Goal: Book appointment/travel/reservation

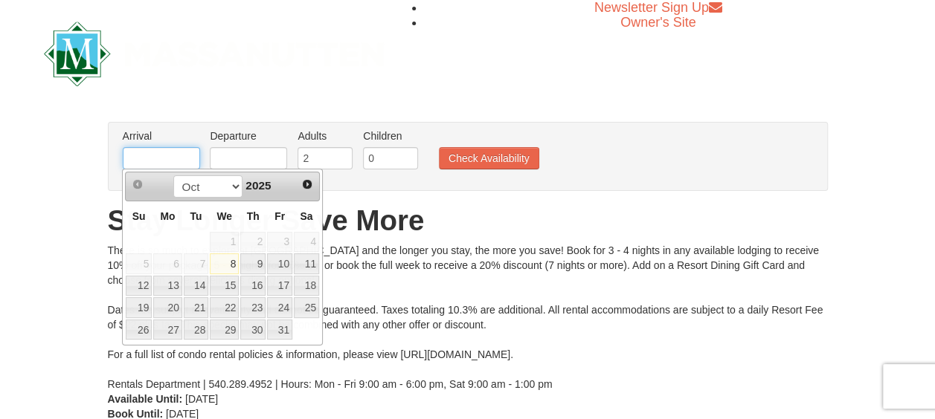
click at [167, 153] on input "text" at bounding box center [161, 158] width 77 height 22
click at [236, 186] on select "Oct Nov Dec" at bounding box center [207, 186] width 69 height 22
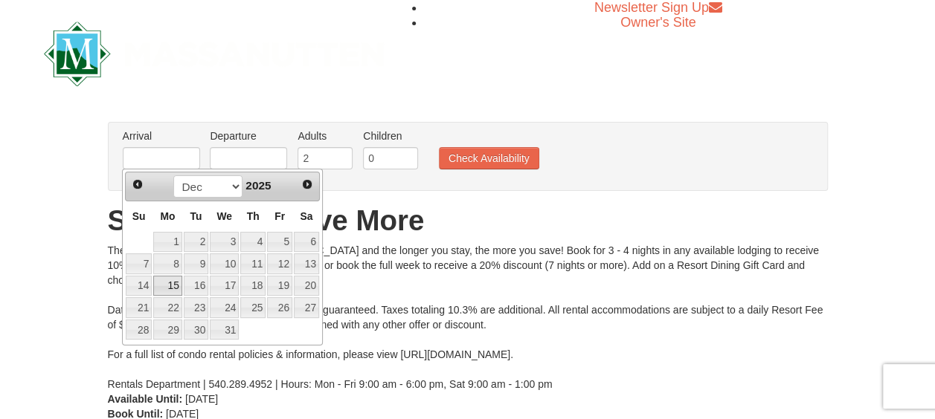
click at [175, 278] on link "15" at bounding box center [167, 286] width 28 height 21
type input "[DATE]"
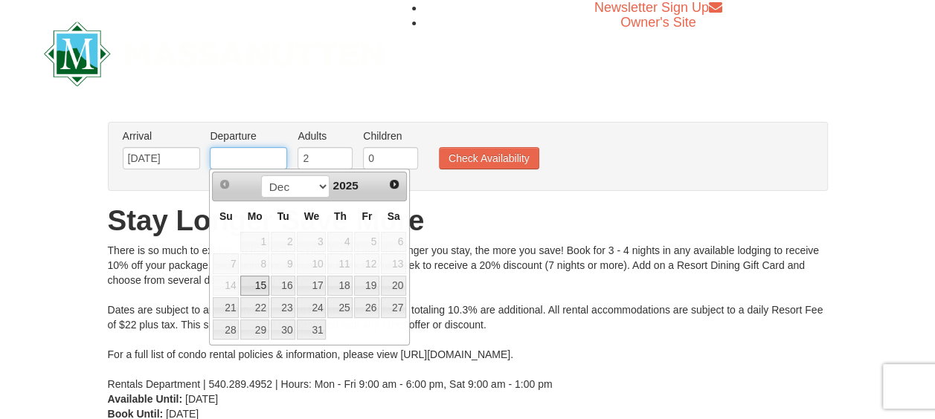
click at [229, 153] on input "text" at bounding box center [248, 158] width 77 height 22
click at [371, 280] on link "19" at bounding box center [366, 286] width 25 height 21
type input "12/19/2025"
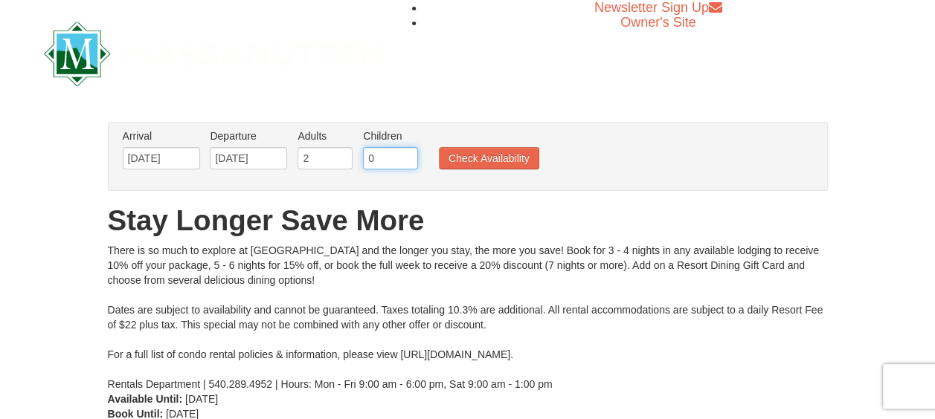
click at [384, 155] on input "0" at bounding box center [390, 158] width 55 height 22
click at [403, 156] on input "1" at bounding box center [390, 158] width 55 height 22
type input "2"
click at [403, 156] on input "2" at bounding box center [390, 158] width 55 height 22
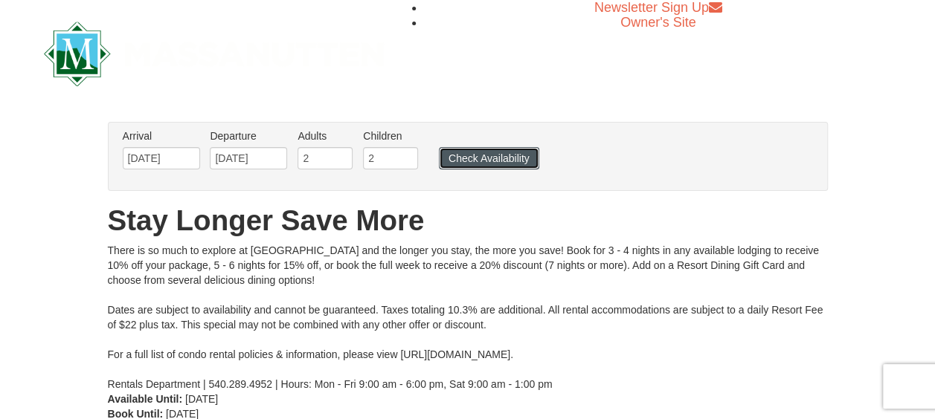
click at [483, 158] on button "Check Availability" at bounding box center [489, 158] width 100 height 22
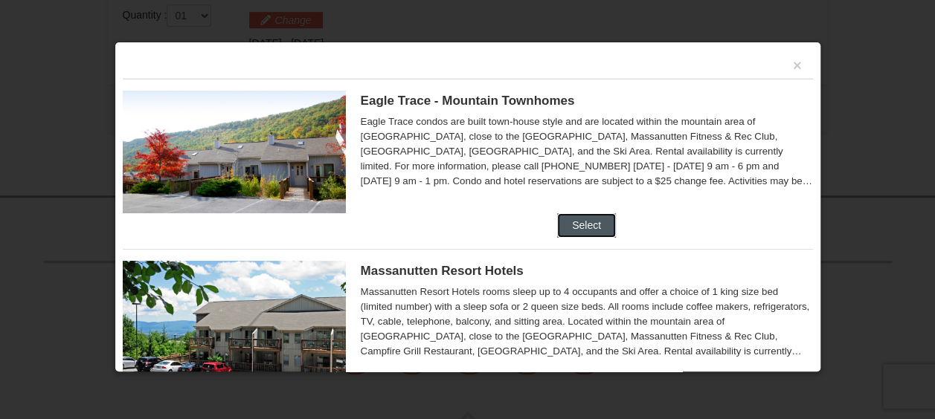
click at [585, 216] on button "Select" at bounding box center [586, 225] width 59 height 24
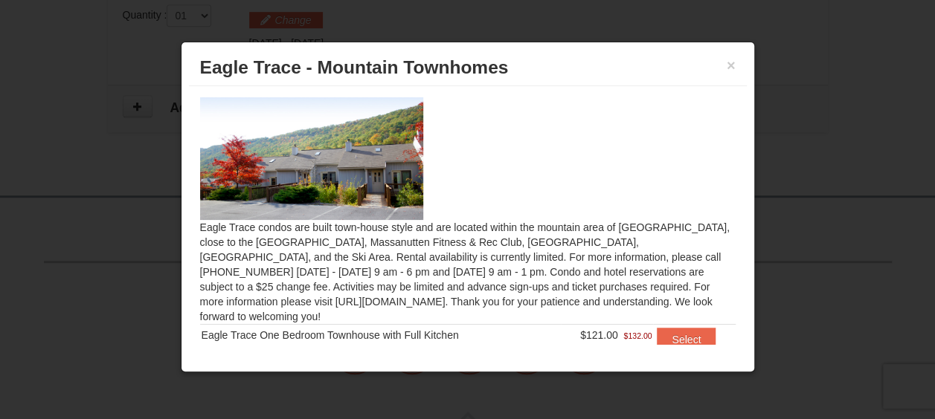
scroll to position [51, 0]
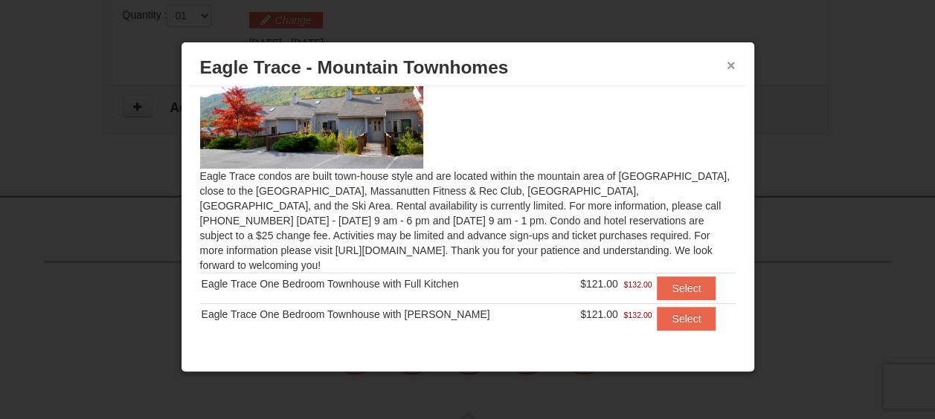
click at [730, 65] on button "×" at bounding box center [730, 65] width 9 height 15
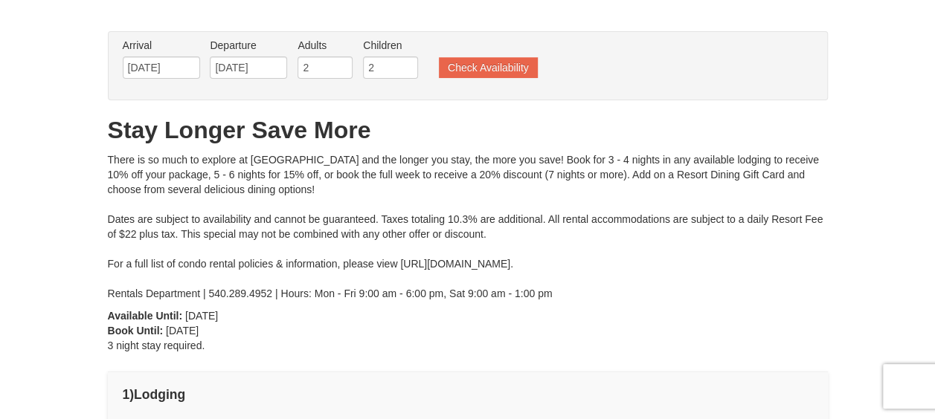
scroll to position [51, 0]
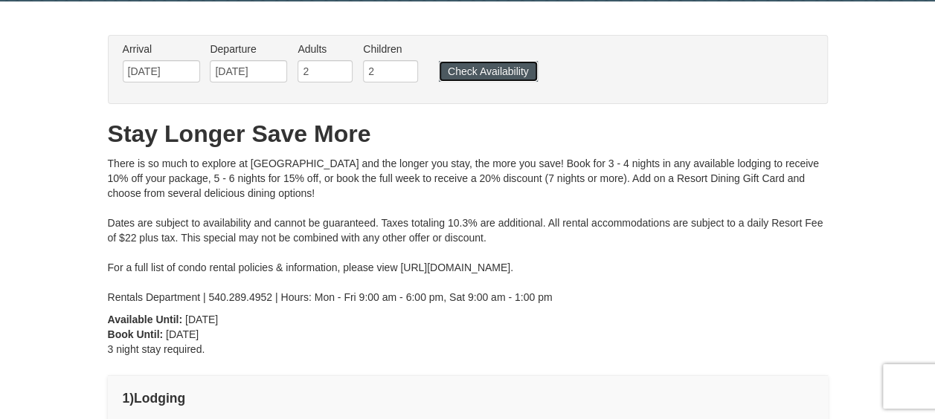
click at [489, 66] on button "Check Availability" at bounding box center [488, 71] width 99 height 21
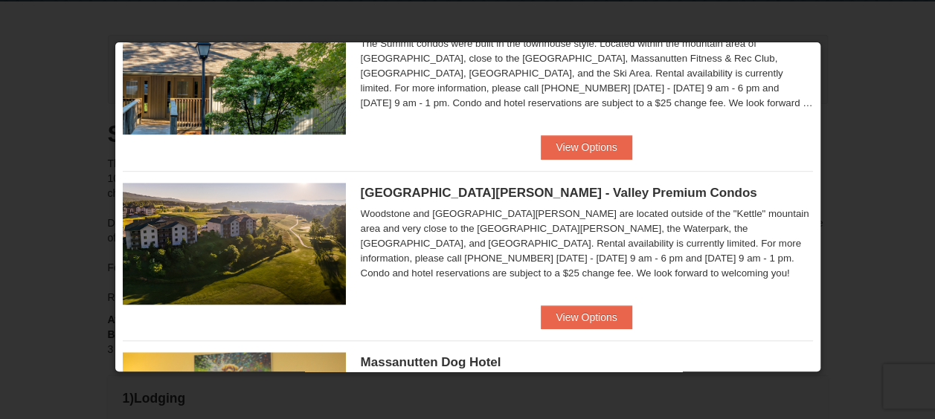
scroll to position [405, 0]
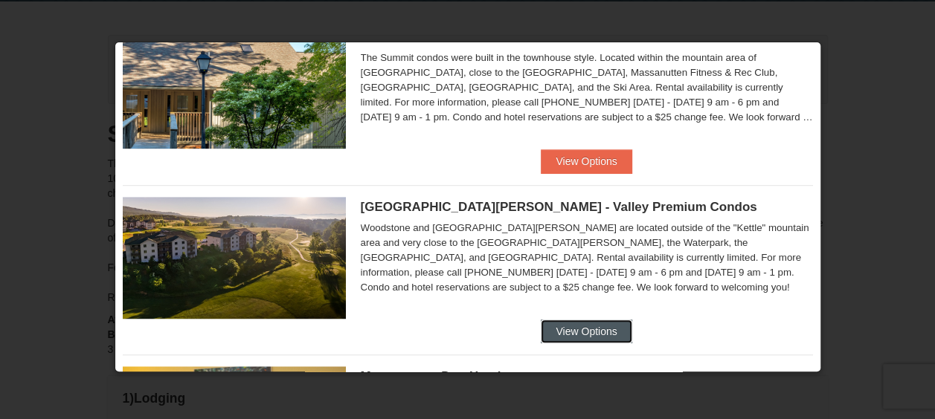
click at [570, 323] on button "View Options" at bounding box center [586, 332] width 91 height 24
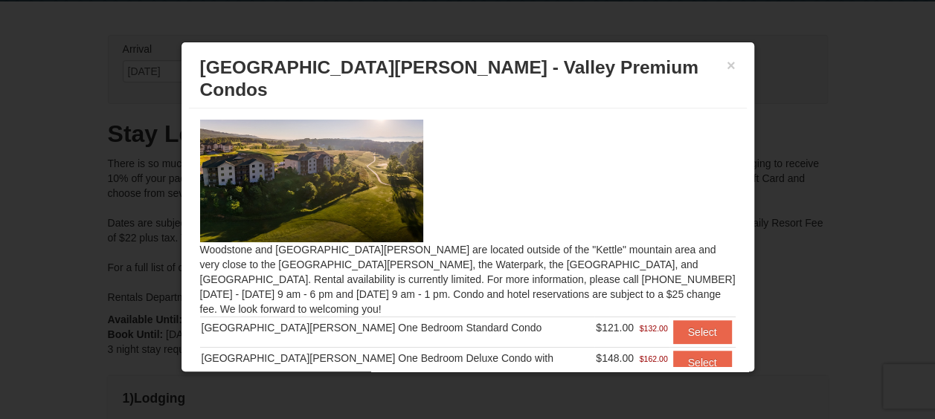
scroll to position [36, 0]
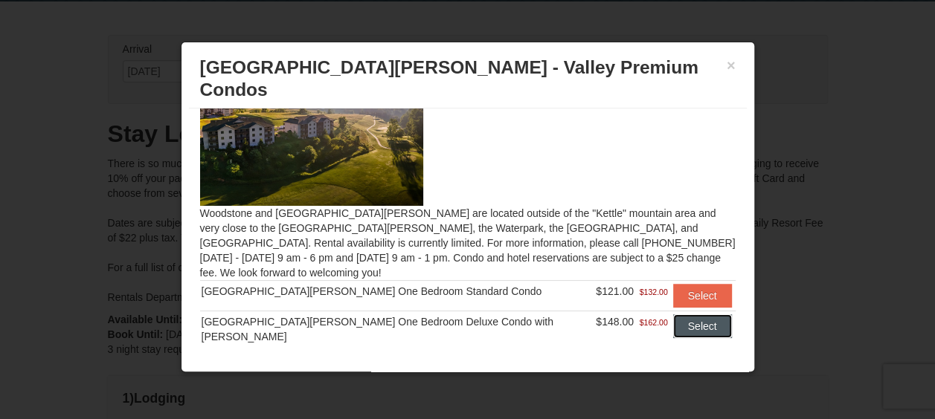
click at [680, 315] on button "Select" at bounding box center [702, 327] width 59 height 24
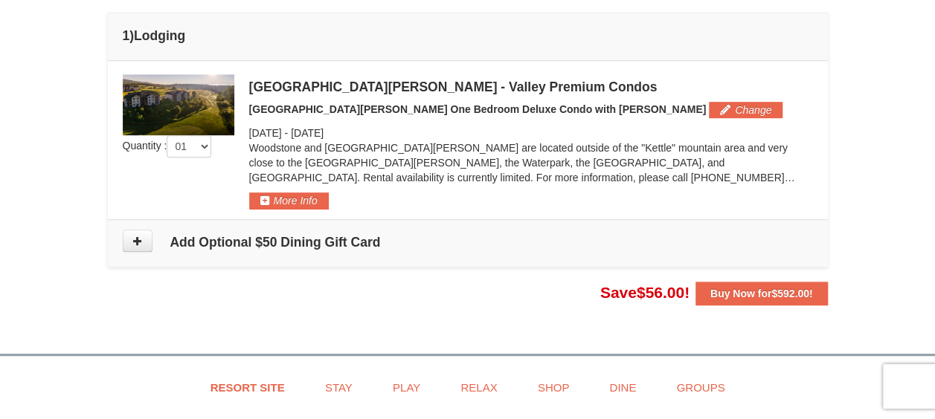
scroll to position [429, 0]
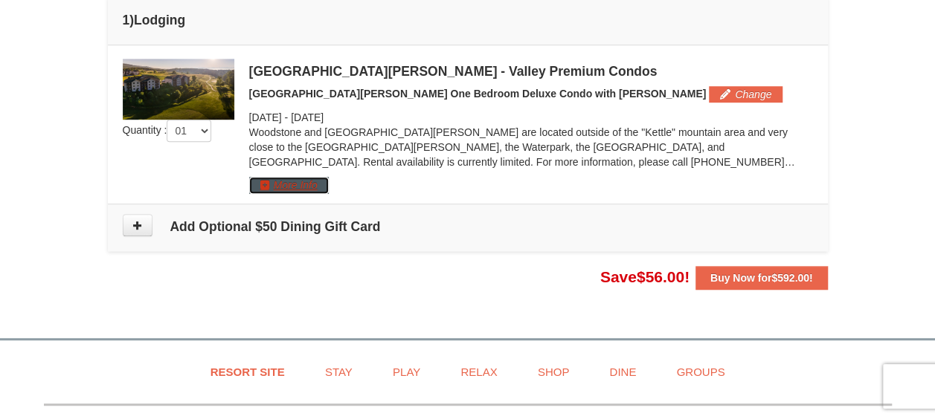
click at [303, 179] on button "More Info" at bounding box center [289, 185] width 80 height 16
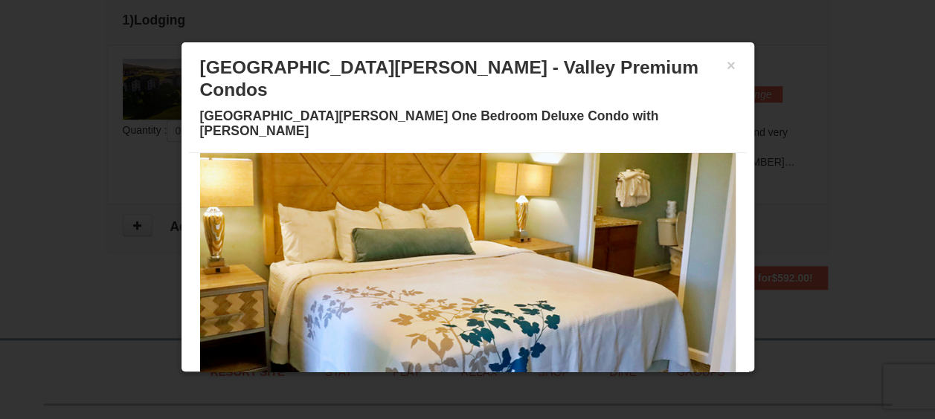
scroll to position [115, 0]
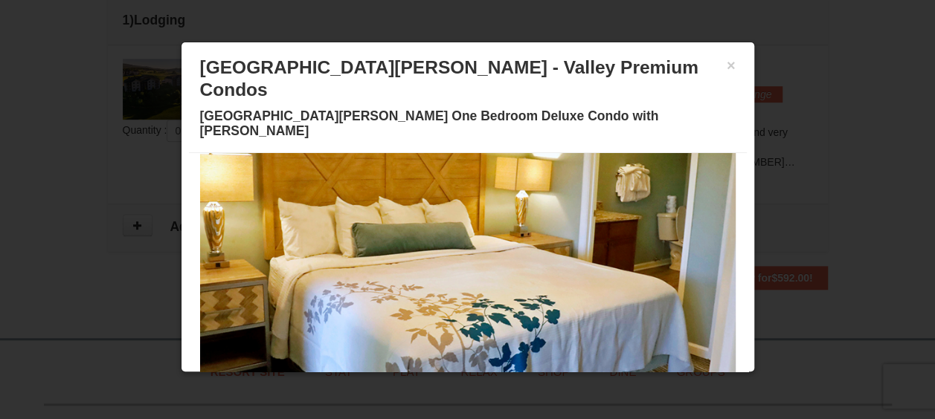
drag, startPoint x: 651, startPoint y: 245, endPoint x: 423, endPoint y: 270, distance: 228.9
click at [423, 270] on img at bounding box center [467, 238] width 535 height 293
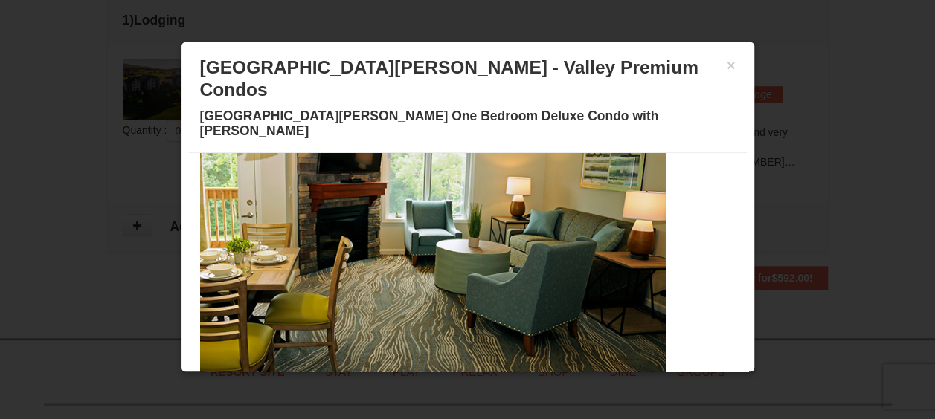
drag, startPoint x: 528, startPoint y: 260, endPoint x: 333, endPoint y: 266, distance: 194.9
click at [333, 266] on img at bounding box center [397, 238] width 535 height 293
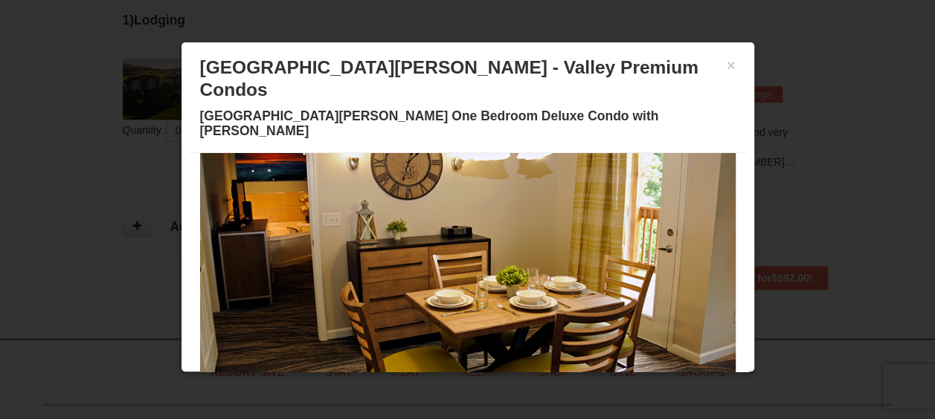
drag, startPoint x: 488, startPoint y: 259, endPoint x: 300, endPoint y: 263, distance: 187.4
click at [300, 263] on img at bounding box center [467, 238] width 535 height 293
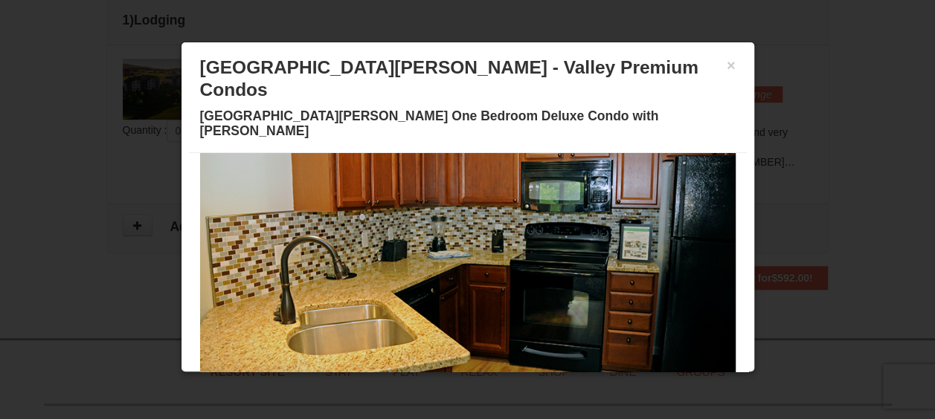
drag, startPoint x: 480, startPoint y: 256, endPoint x: 270, endPoint y: 263, distance: 210.6
click at [270, 263] on img at bounding box center [467, 238] width 535 height 293
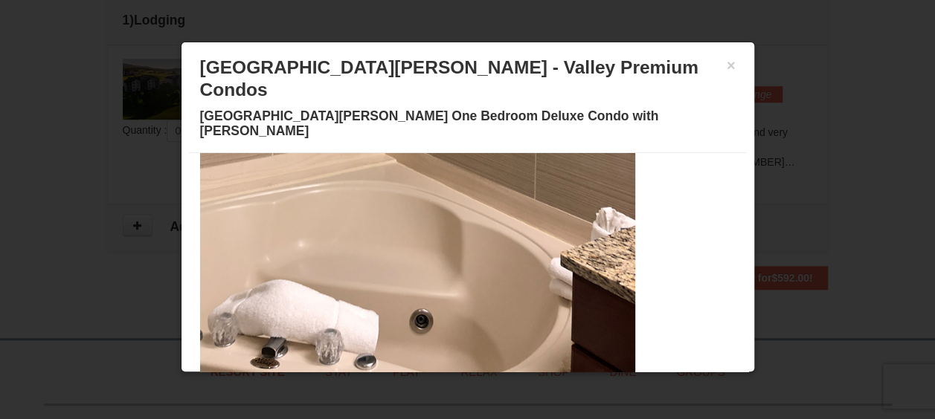
drag, startPoint x: 474, startPoint y: 257, endPoint x: 320, endPoint y: 258, distance: 154.7
click at [320, 258] on img at bounding box center [367, 238] width 535 height 293
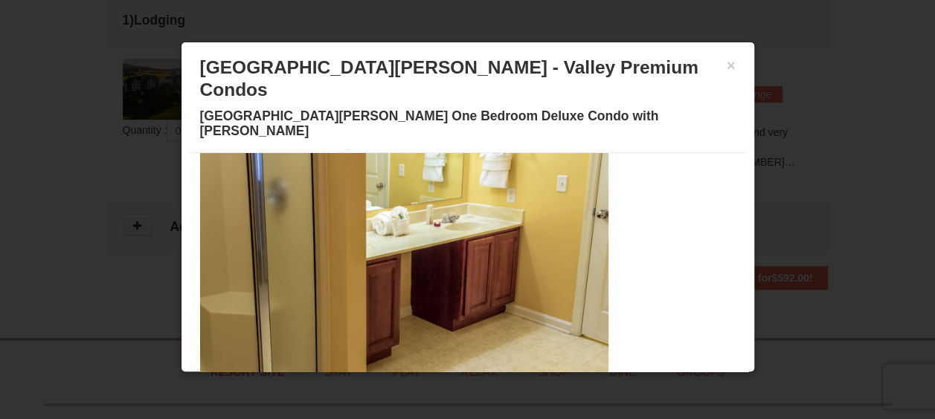
drag, startPoint x: 477, startPoint y: 264, endPoint x: 310, endPoint y: 258, distance: 167.4
click at [310, 258] on img at bounding box center [340, 238] width 535 height 293
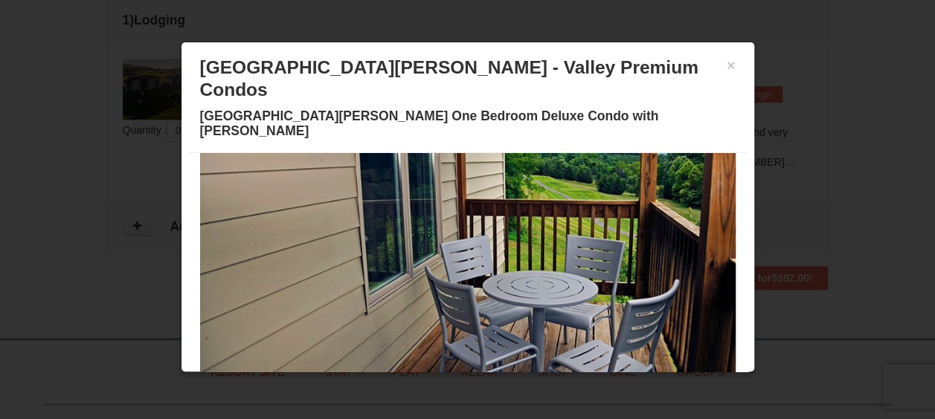
drag, startPoint x: 517, startPoint y: 254, endPoint x: 329, endPoint y: 255, distance: 188.1
click at [329, 255] on img at bounding box center [467, 238] width 535 height 293
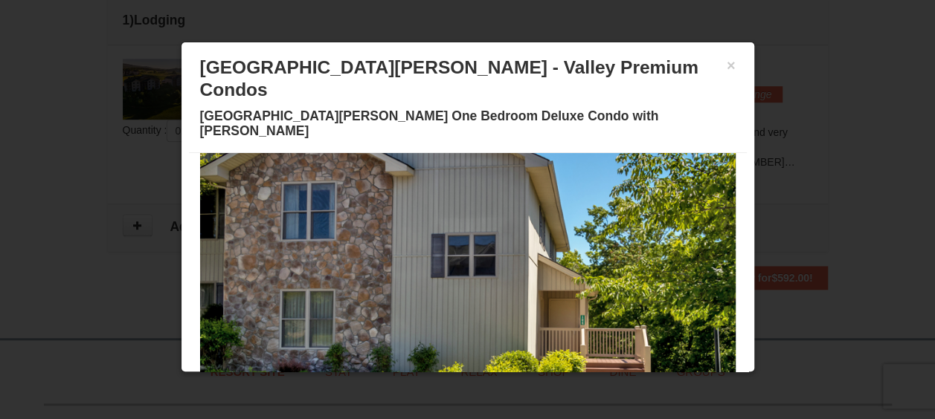
drag, startPoint x: 502, startPoint y: 253, endPoint x: 302, endPoint y: 253, distance: 200.0
click at [302, 253] on img at bounding box center [467, 238] width 535 height 293
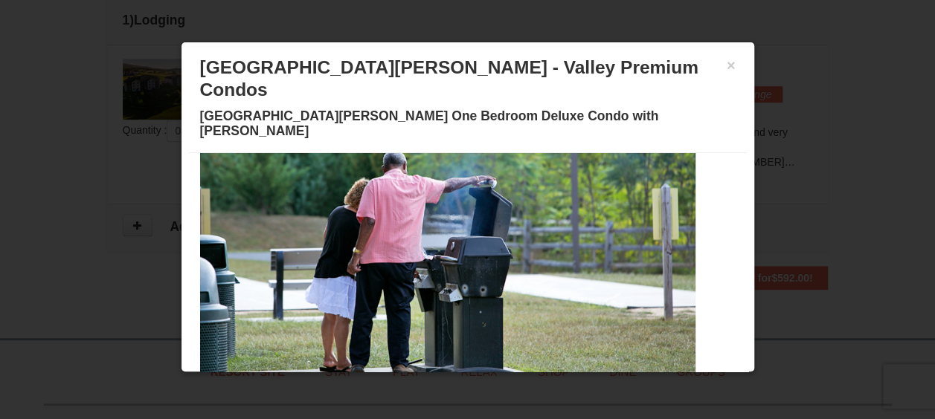
drag, startPoint x: 480, startPoint y: 239, endPoint x: 353, endPoint y: 245, distance: 126.5
click at [353, 245] on img at bounding box center [427, 238] width 535 height 293
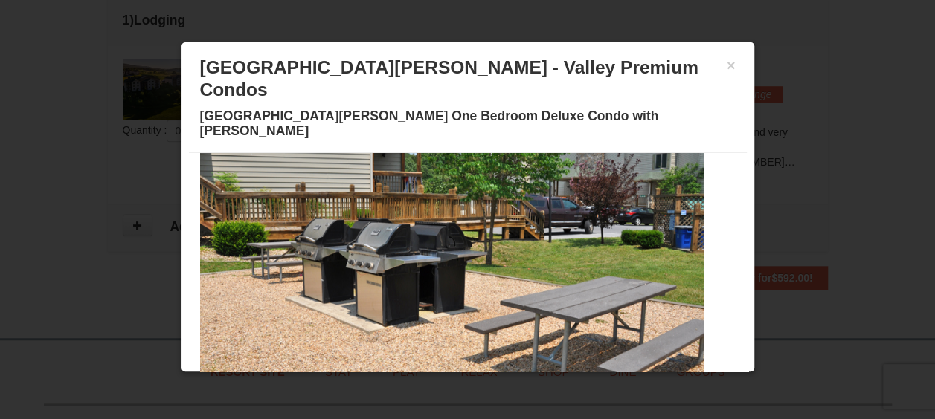
drag, startPoint x: 390, startPoint y: 278, endPoint x: 238, endPoint y: 268, distance: 152.0
click at [238, 268] on img at bounding box center [435, 238] width 535 height 293
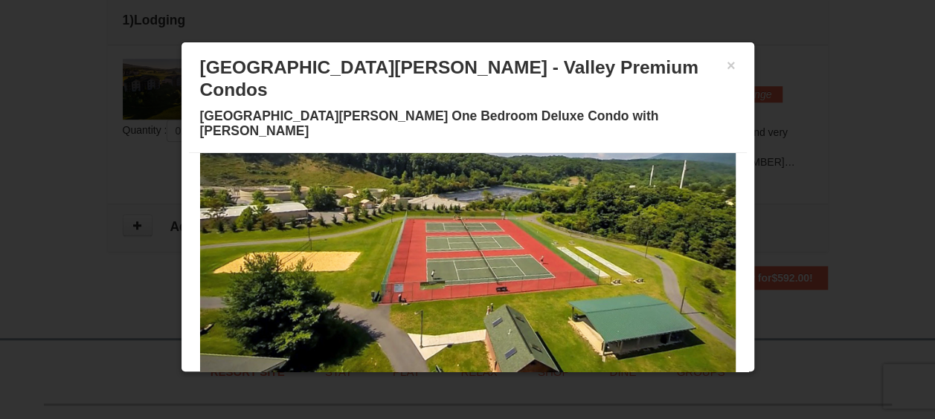
drag, startPoint x: 489, startPoint y: 242, endPoint x: 302, endPoint y: 233, distance: 186.8
click at [302, 233] on img at bounding box center [467, 238] width 535 height 293
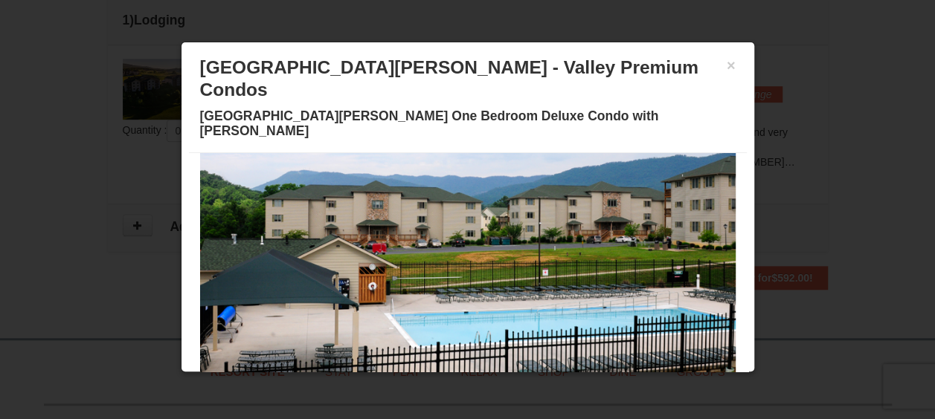
drag, startPoint x: 500, startPoint y: 226, endPoint x: 342, endPoint y: 222, distance: 157.7
click at [342, 222] on img at bounding box center [467, 238] width 535 height 293
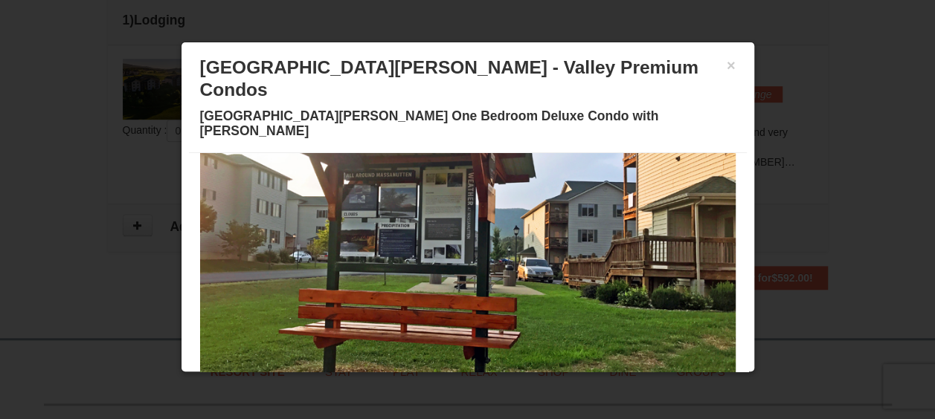
drag, startPoint x: 480, startPoint y: 210, endPoint x: 317, endPoint y: 222, distance: 163.2
click at [317, 222] on img at bounding box center [467, 238] width 535 height 293
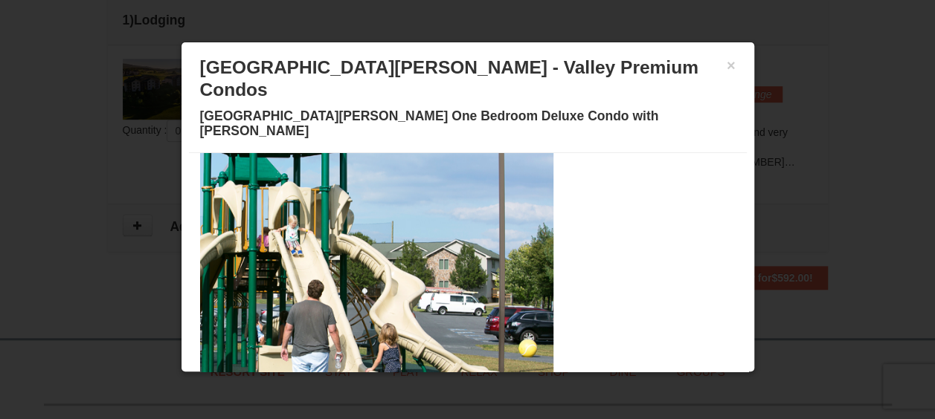
drag, startPoint x: 493, startPoint y: 217, endPoint x: 311, endPoint y: 226, distance: 182.4
click at [311, 226] on img at bounding box center [285, 238] width 535 height 293
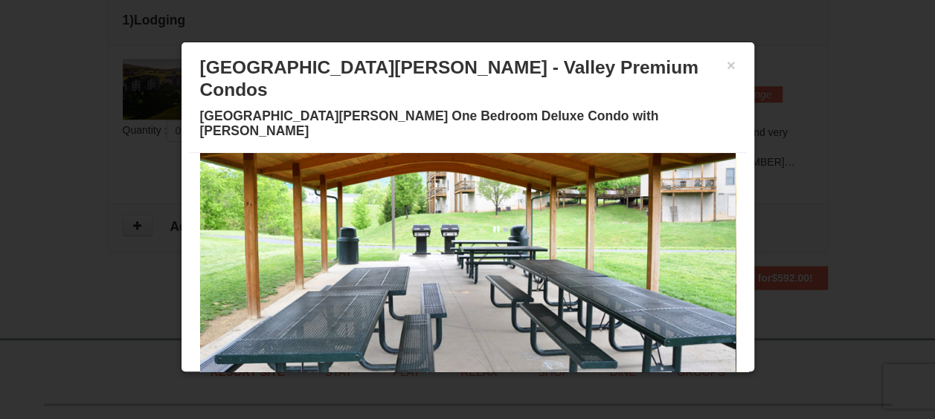
drag, startPoint x: 454, startPoint y: 222, endPoint x: 245, endPoint y: 233, distance: 208.5
click at [245, 233] on img at bounding box center [467, 238] width 535 height 293
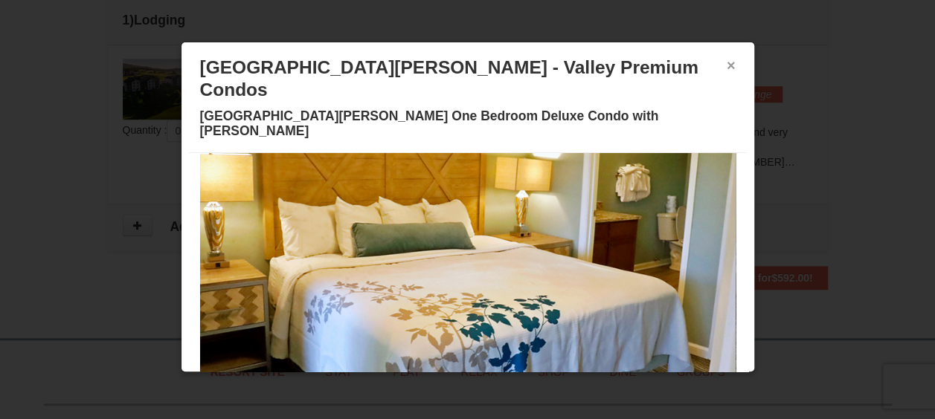
click at [726, 67] on button "×" at bounding box center [730, 65] width 9 height 15
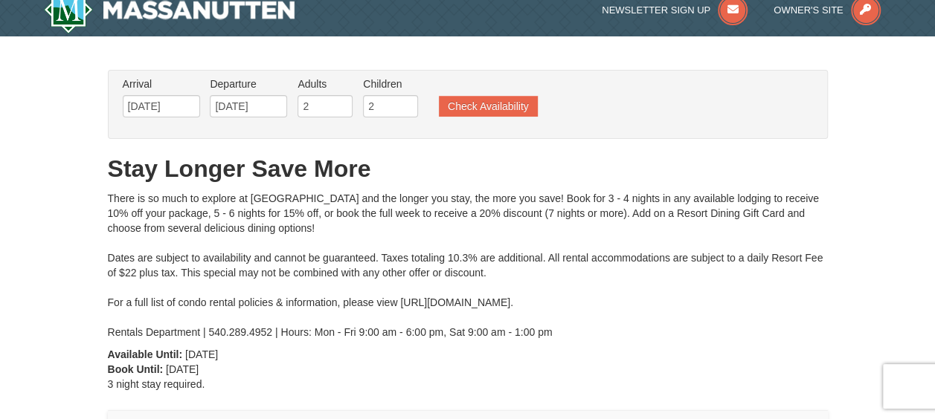
scroll to position [0, 0]
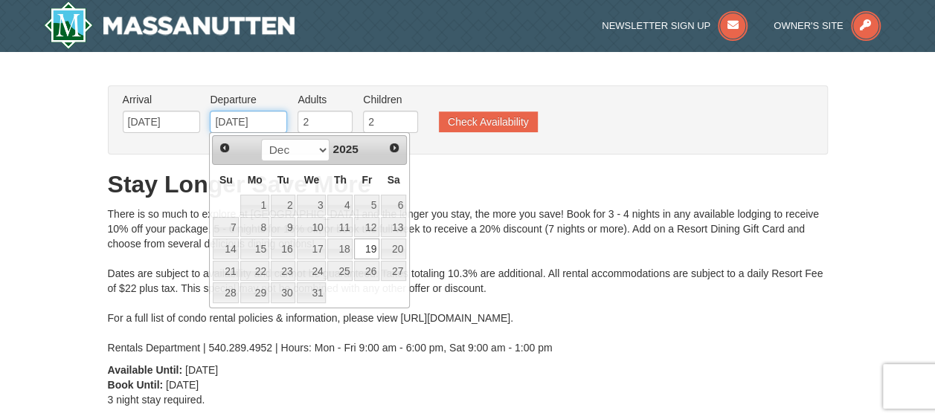
click at [262, 117] on input "12/19/2025" at bounding box center [248, 122] width 77 height 22
click at [399, 245] on link "20" at bounding box center [393, 249] width 25 height 21
type input "[DATE]"
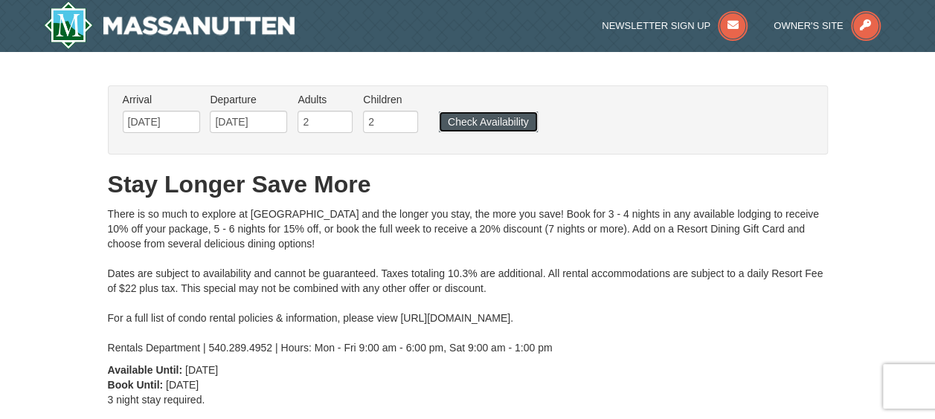
click at [482, 122] on button "Check Availability" at bounding box center [488, 122] width 99 height 21
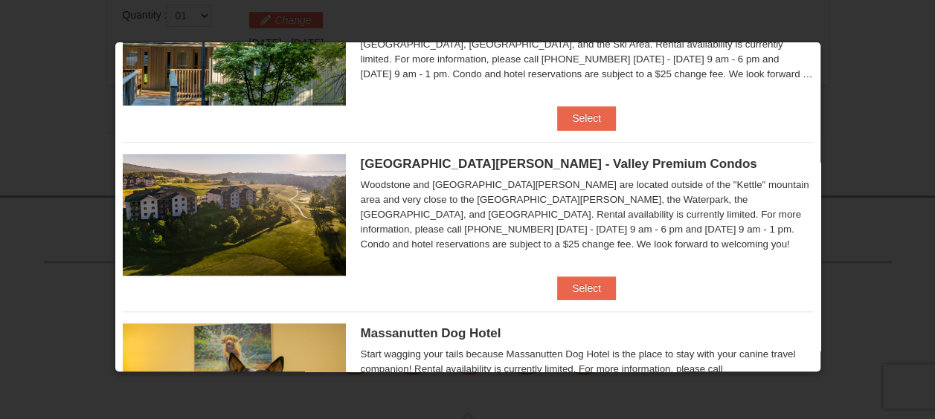
scroll to position [441, 0]
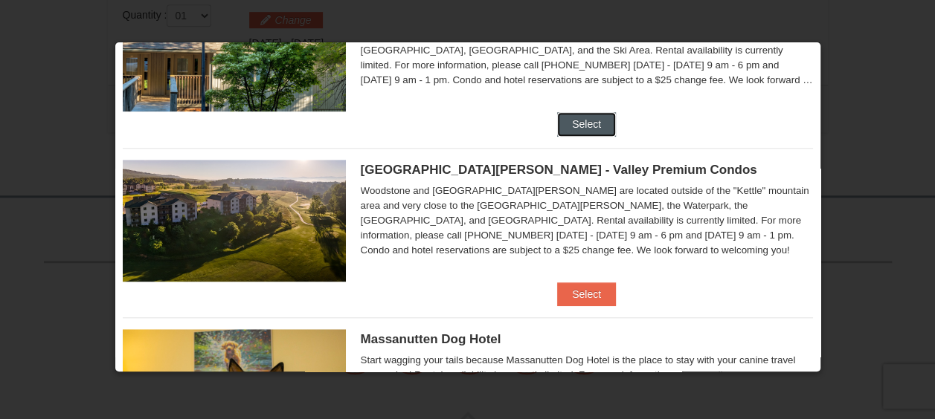
click at [586, 122] on button "Select" at bounding box center [586, 124] width 59 height 24
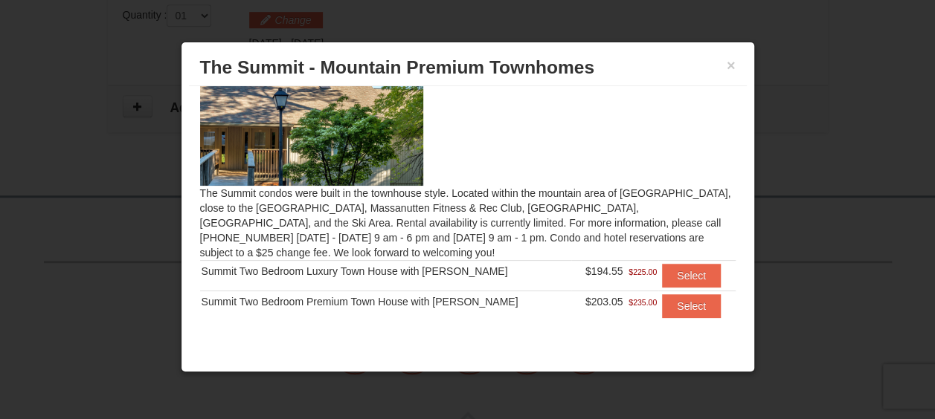
scroll to position [36, 0]
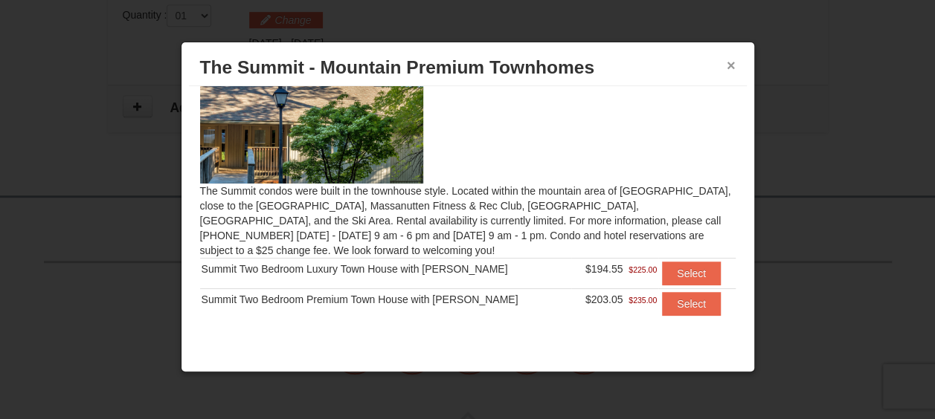
click at [732, 63] on button "×" at bounding box center [730, 65] width 9 height 15
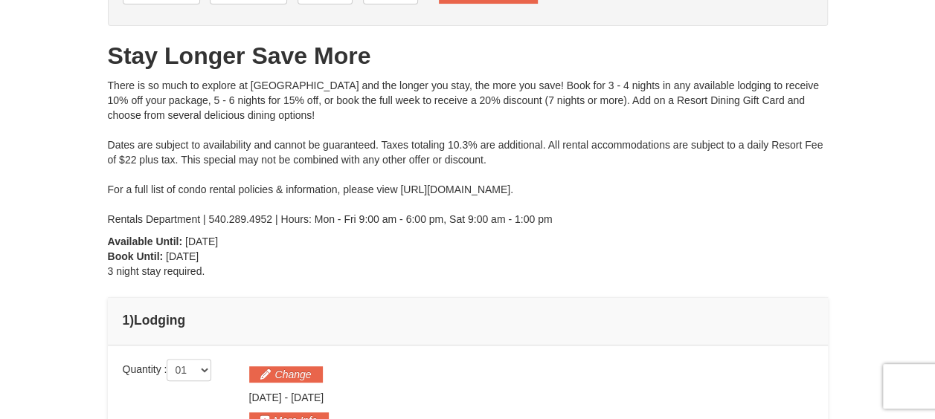
scroll to position [0, 0]
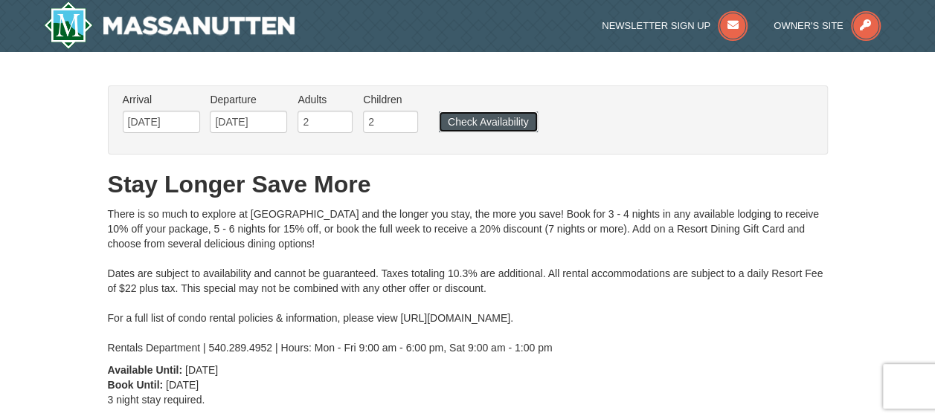
click at [486, 123] on button "Check Availability" at bounding box center [488, 122] width 99 height 21
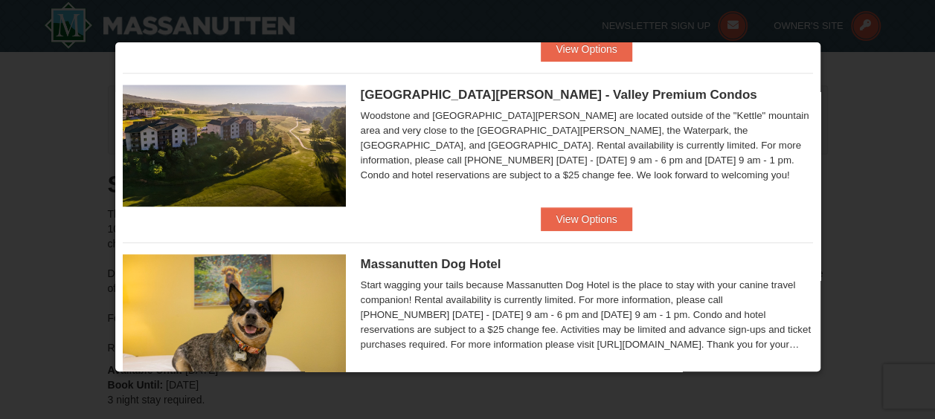
scroll to position [512, 0]
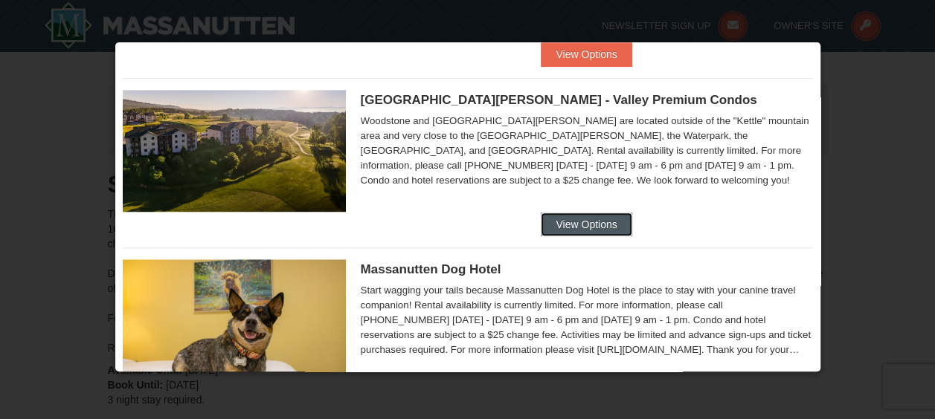
click at [598, 217] on button "View Options" at bounding box center [586, 225] width 91 height 24
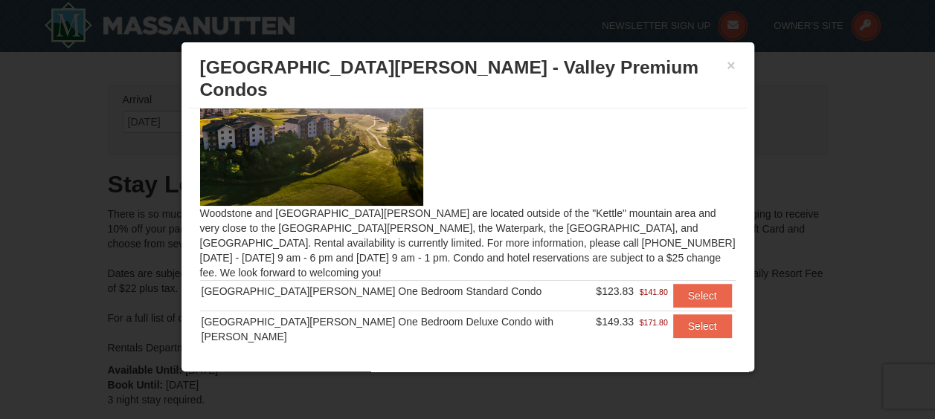
scroll to position [0, 0]
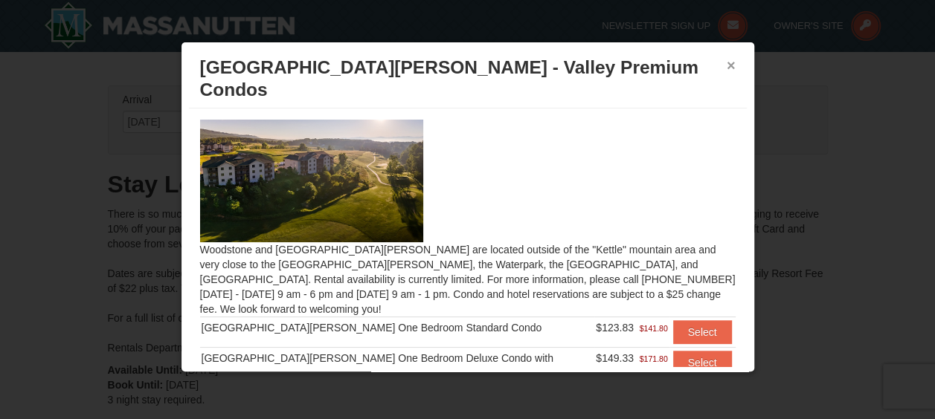
click at [729, 64] on button "×" at bounding box center [730, 65] width 9 height 15
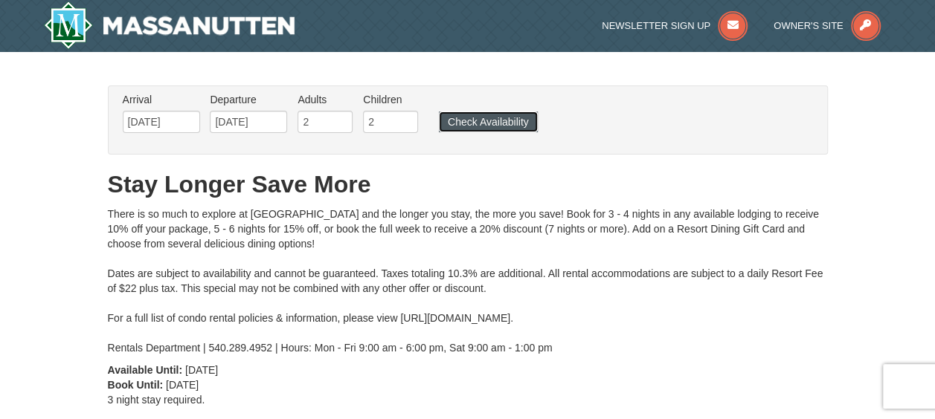
click at [483, 122] on button "Check Availability" at bounding box center [488, 122] width 99 height 21
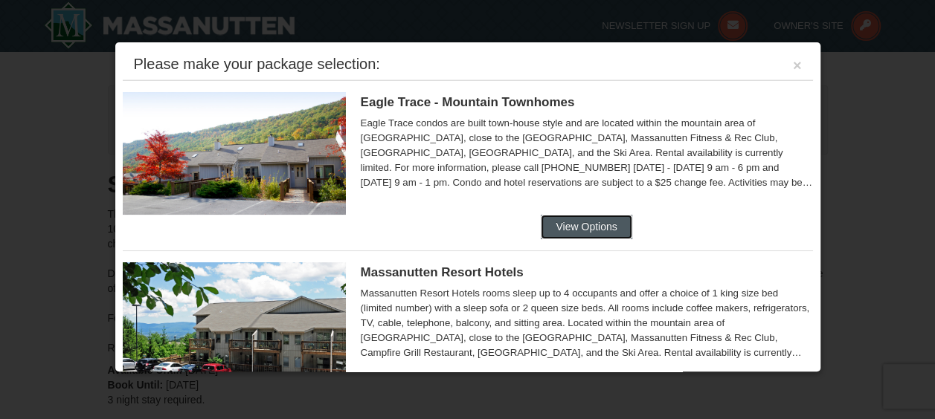
click at [585, 224] on button "View Options" at bounding box center [586, 227] width 91 height 24
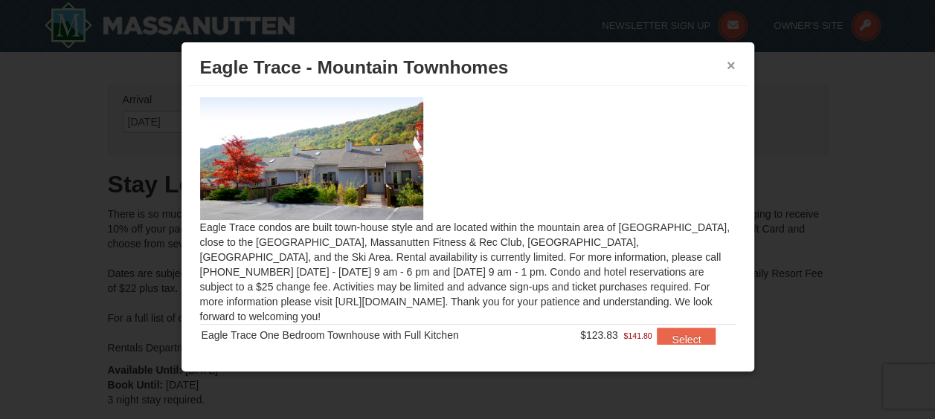
click at [731, 66] on button "×" at bounding box center [730, 65] width 9 height 15
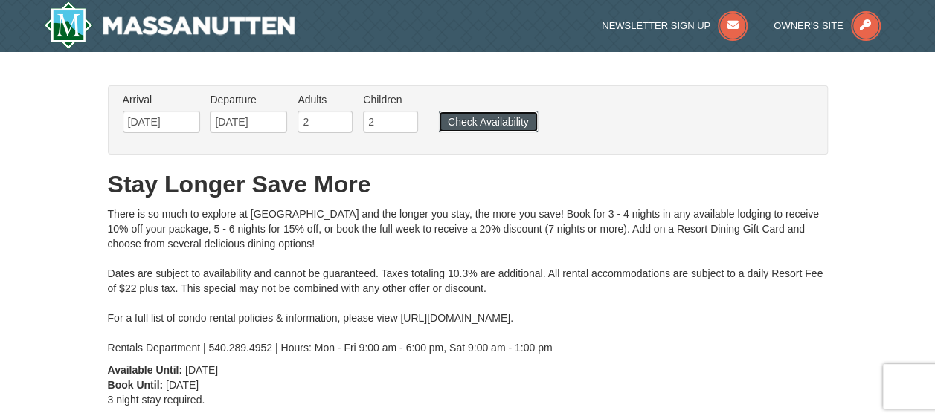
click at [503, 115] on button "Check Availability" at bounding box center [488, 122] width 99 height 21
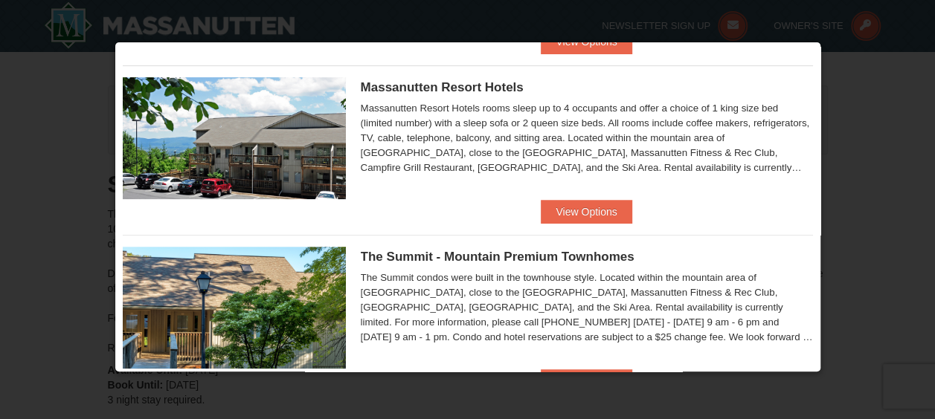
scroll to position [174, 0]
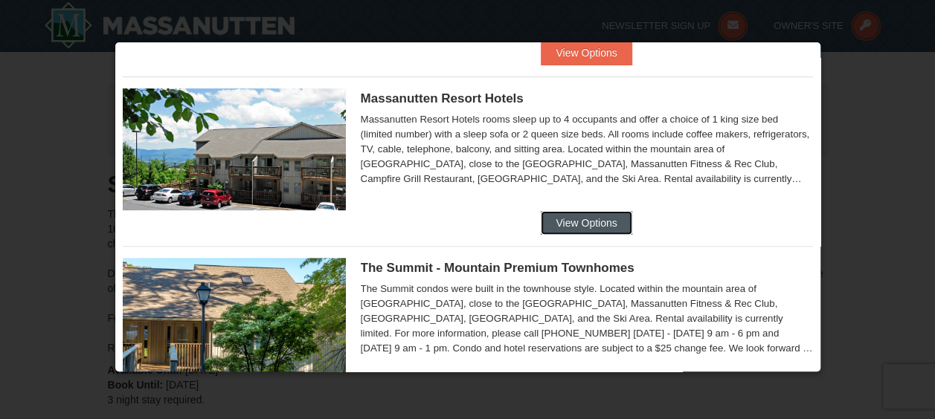
click at [580, 219] on button "View Options" at bounding box center [586, 223] width 91 height 24
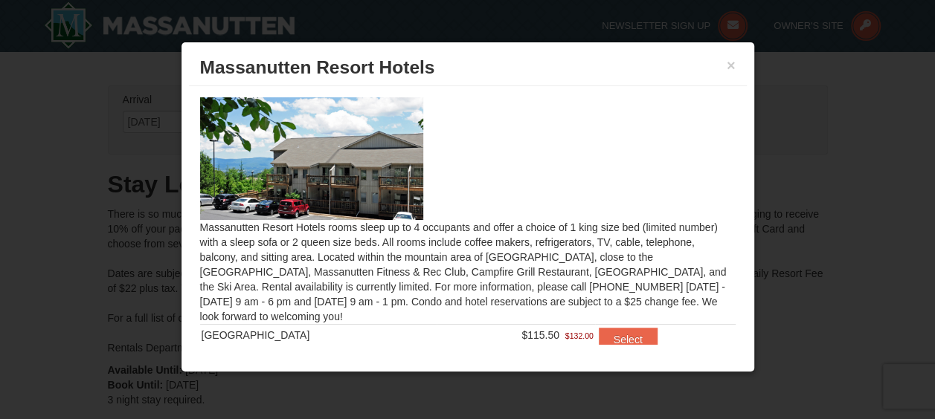
scroll to position [36, 0]
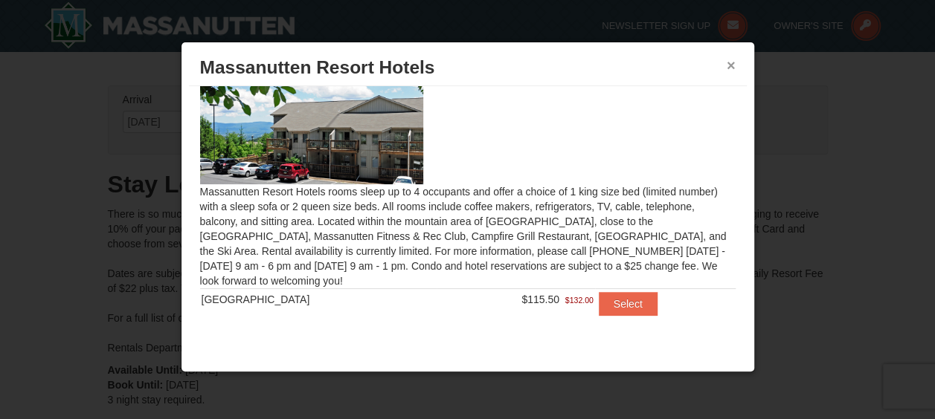
click at [732, 65] on button "×" at bounding box center [730, 65] width 9 height 15
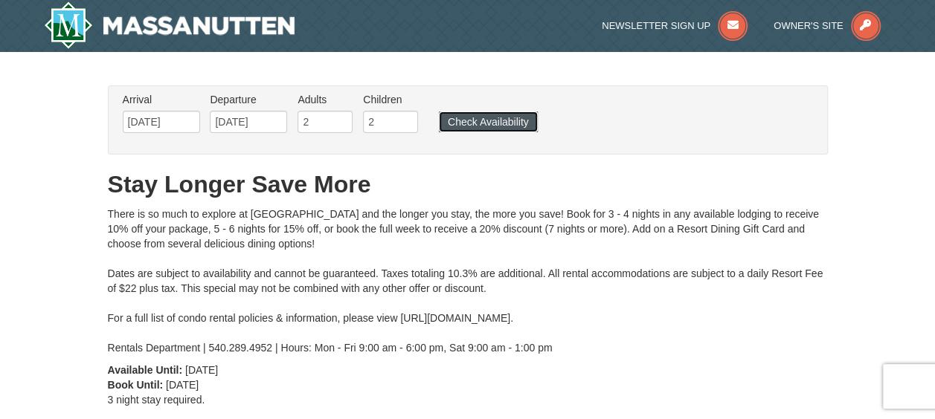
click at [508, 121] on button "Check Availability" at bounding box center [488, 122] width 99 height 21
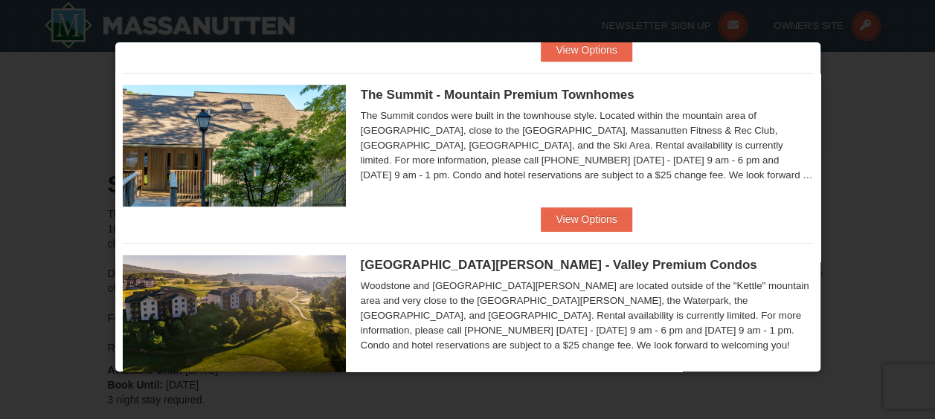
scroll to position [330, 0]
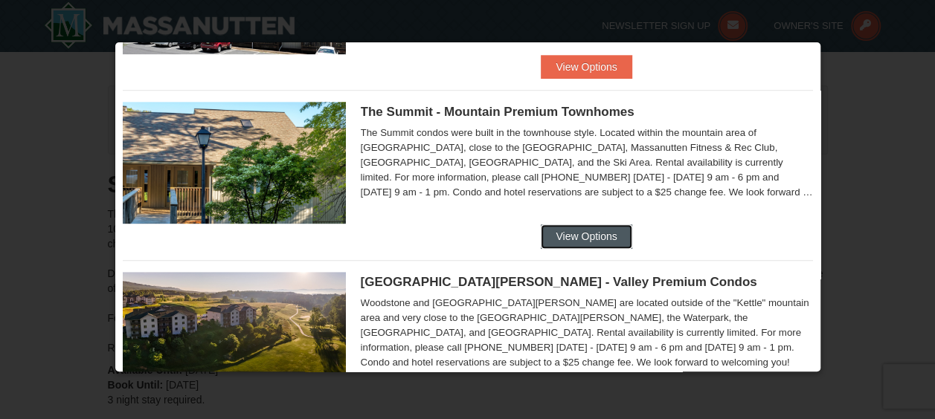
click at [576, 226] on button "View Options" at bounding box center [586, 237] width 91 height 24
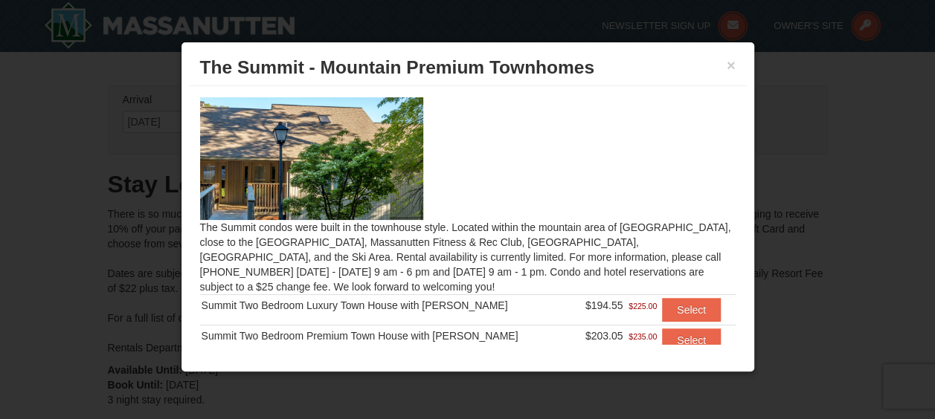
scroll to position [36, 0]
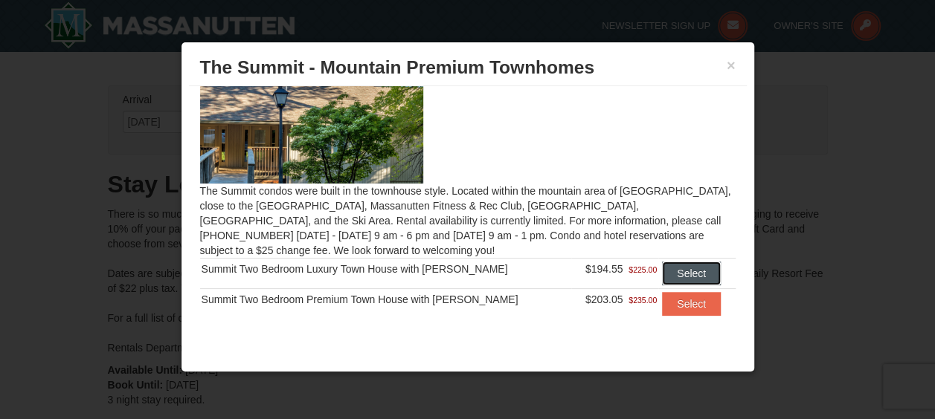
click at [668, 272] on button "Select" at bounding box center [691, 274] width 59 height 24
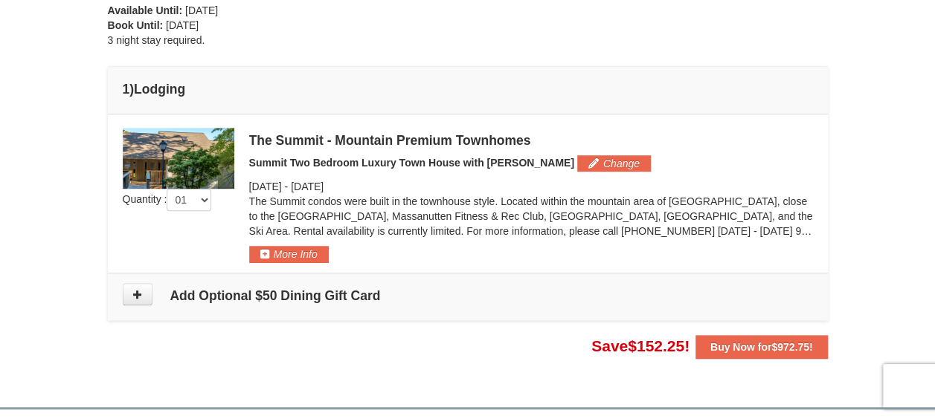
scroll to position [364, 0]
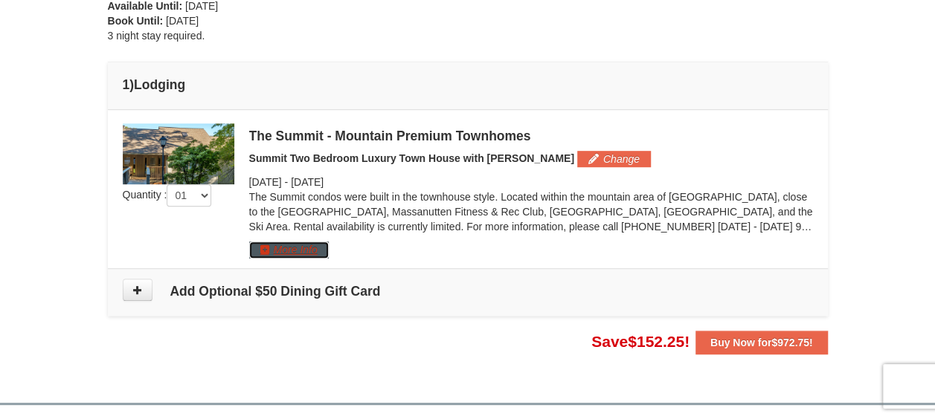
click at [311, 245] on button "More Info" at bounding box center [289, 250] width 80 height 16
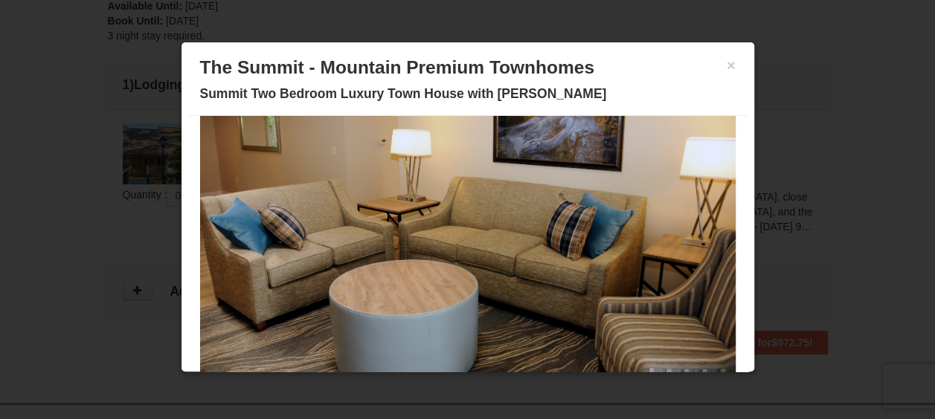
scroll to position [77, 0]
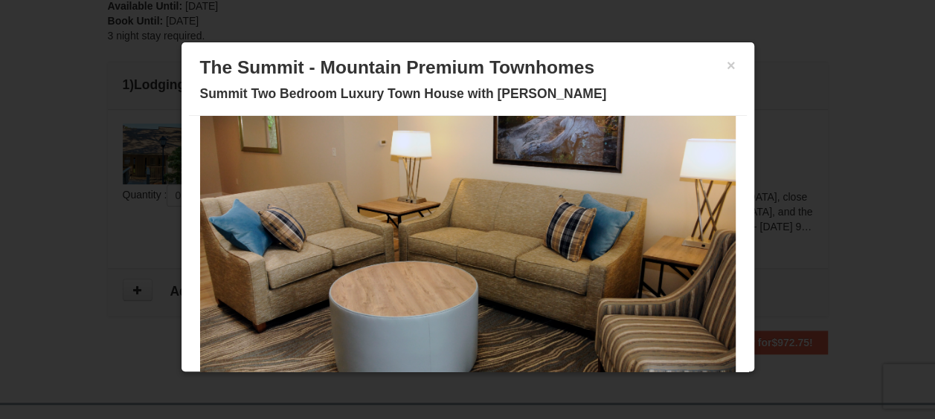
drag, startPoint x: 628, startPoint y: 245, endPoint x: 300, endPoint y: 255, distance: 328.1
click at [300, 255] on img at bounding box center [467, 240] width 535 height 293
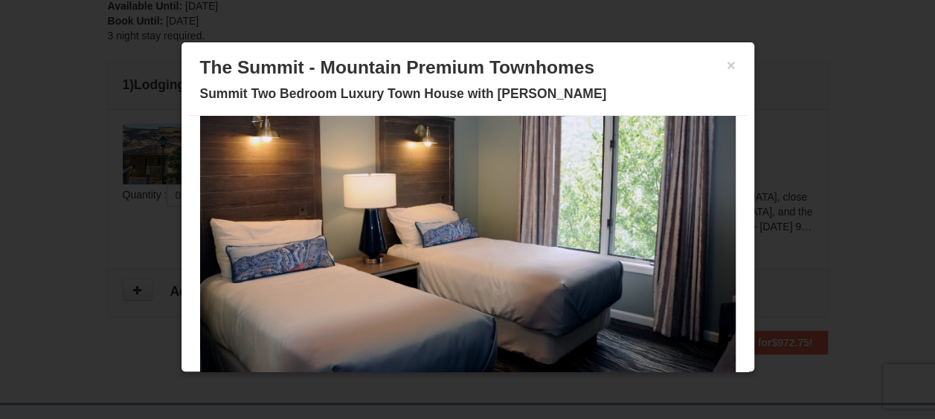
drag, startPoint x: 512, startPoint y: 262, endPoint x: 299, endPoint y: 280, distance: 214.2
click at [299, 280] on img at bounding box center [467, 240] width 535 height 293
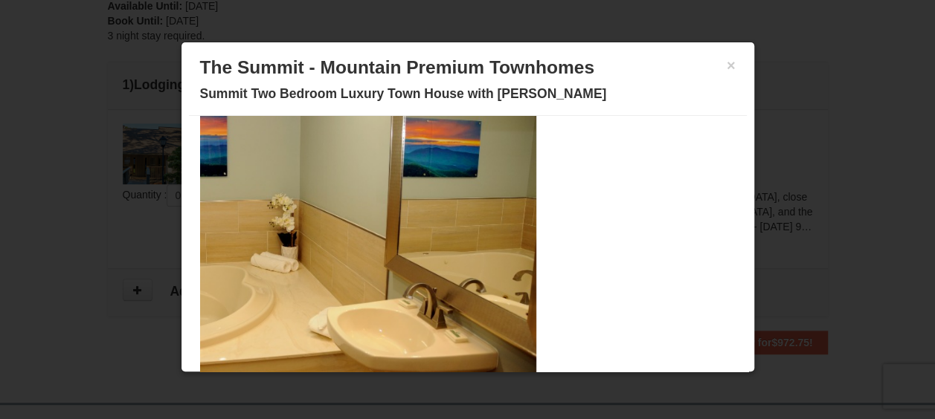
drag, startPoint x: 503, startPoint y: 262, endPoint x: 278, endPoint y: 276, distance: 225.7
click at [278, 276] on img at bounding box center [268, 240] width 535 height 293
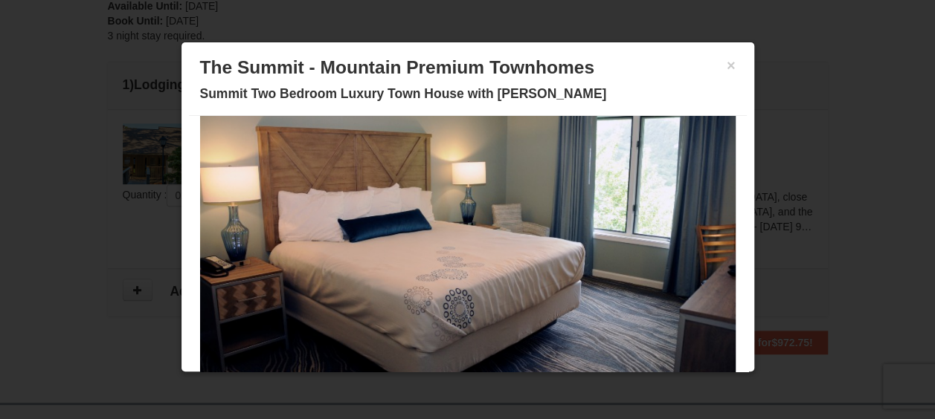
drag, startPoint x: 552, startPoint y: 250, endPoint x: 345, endPoint y: 253, distance: 206.7
click at [345, 253] on img at bounding box center [467, 240] width 535 height 293
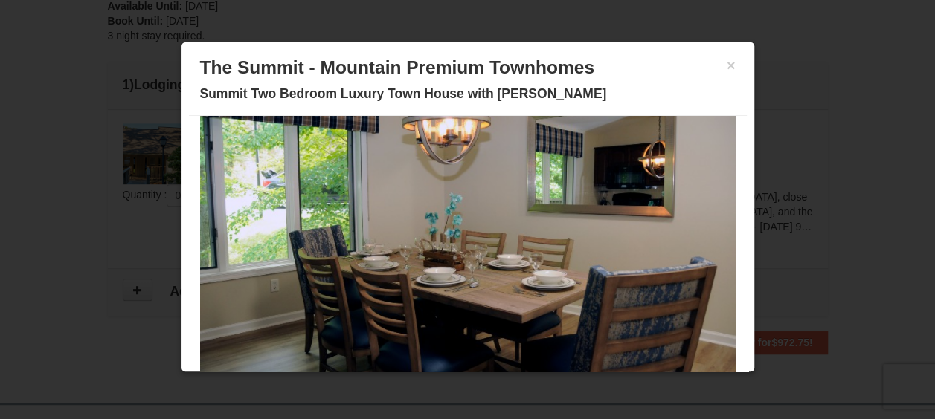
drag, startPoint x: 550, startPoint y: 250, endPoint x: 289, endPoint y: 246, distance: 261.8
click at [289, 246] on img at bounding box center [467, 240] width 535 height 293
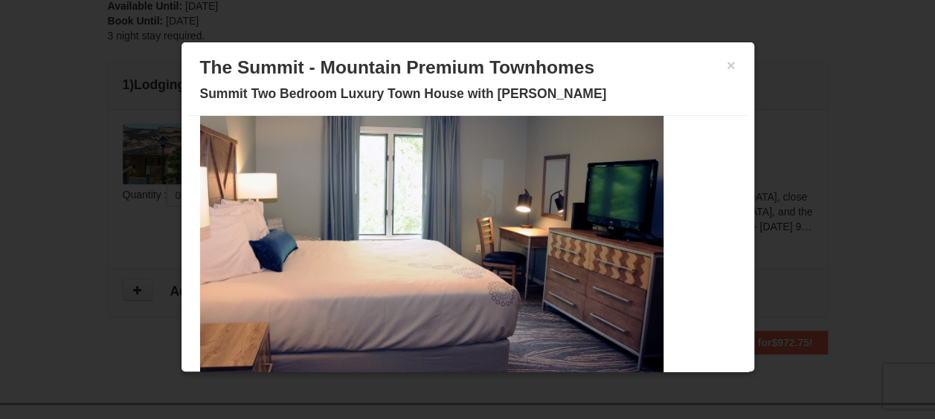
drag, startPoint x: 477, startPoint y: 239, endPoint x: 223, endPoint y: 284, distance: 258.3
click at [223, 284] on img at bounding box center [395, 240] width 535 height 293
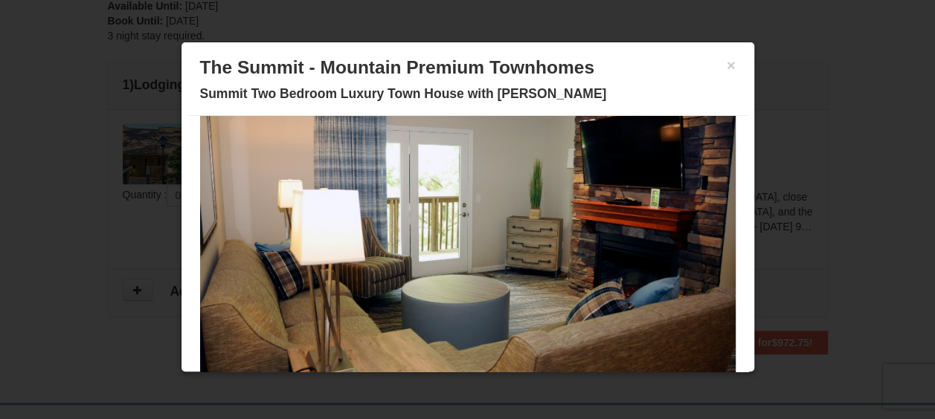
drag, startPoint x: 454, startPoint y: 256, endPoint x: 302, endPoint y: 283, distance: 154.2
click at [302, 283] on img at bounding box center [467, 240] width 535 height 293
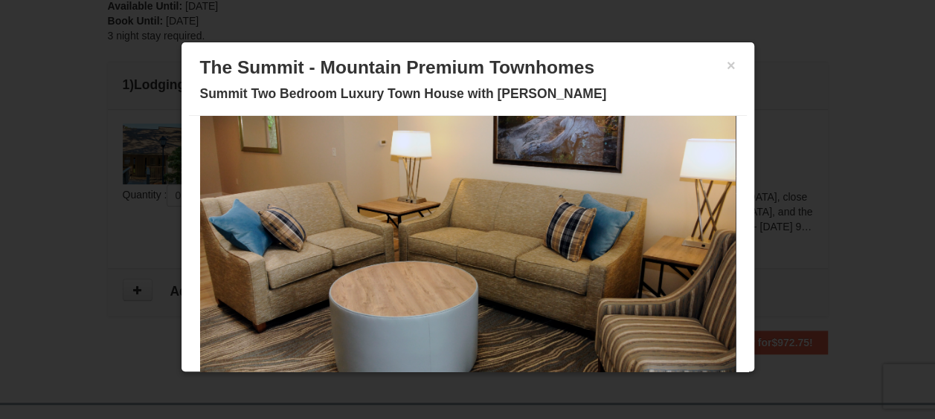
drag, startPoint x: 522, startPoint y: 254, endPoint x: 369, endPoint y: 272, distance: 154.2
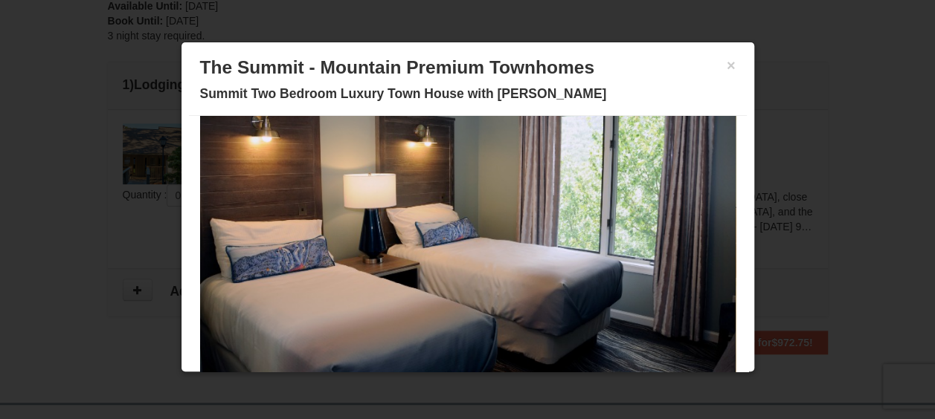
drag, startPoint x: 513, startPoint y: 255, endPoint x: 346, endPoint y: 270, distance: 168.0
click at [346, 270] on img at bounding box center [467, 240] width 535 height 293
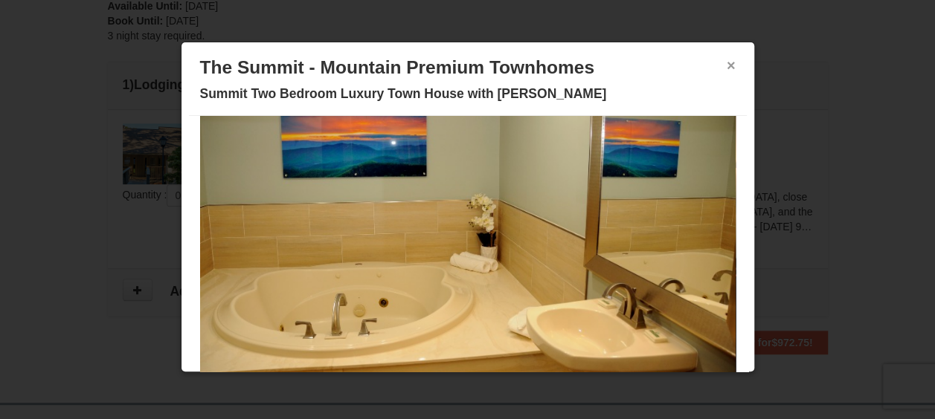
click at [726, 62] on button "×" at bounding box center [730, 65] width 9 height 15
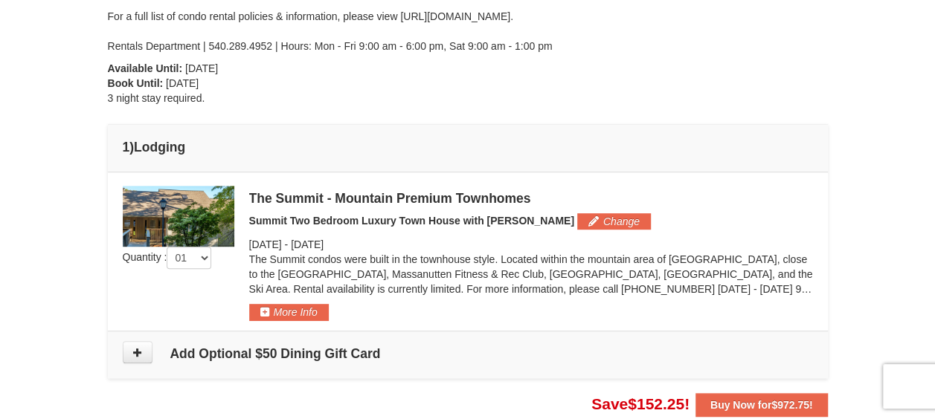
scroll to position [0, 0]
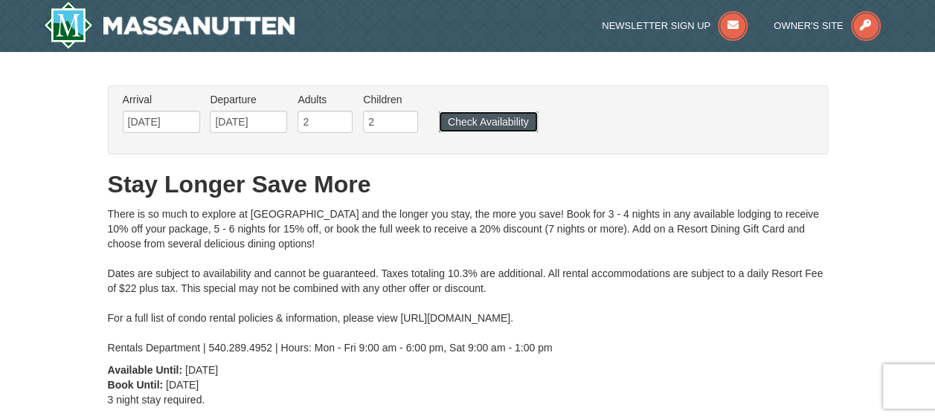
click at [486, 125] on button "Check Availability" at bounding box center [488, 122] width 99 height 21
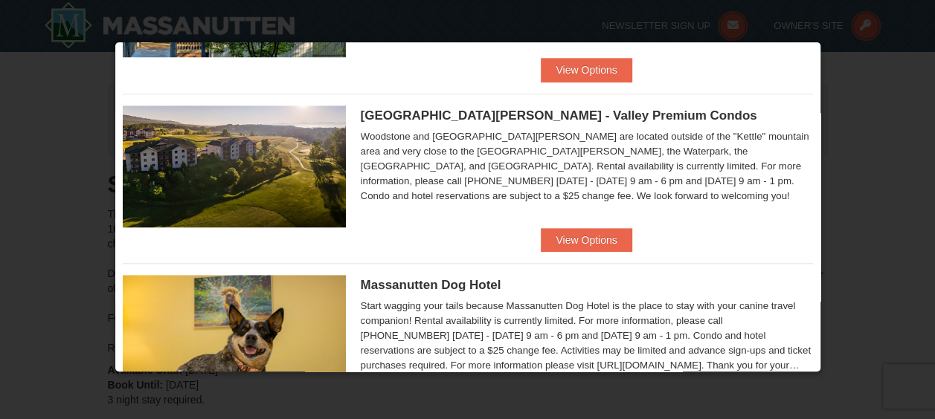
scroll to position [495, 0]
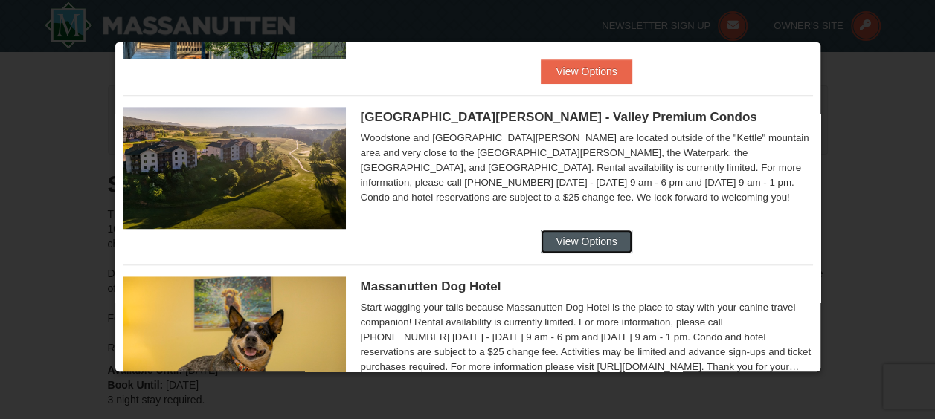
click at [559, 235] on button "View Options" at bounding box center [586, 242] width 91 height 24
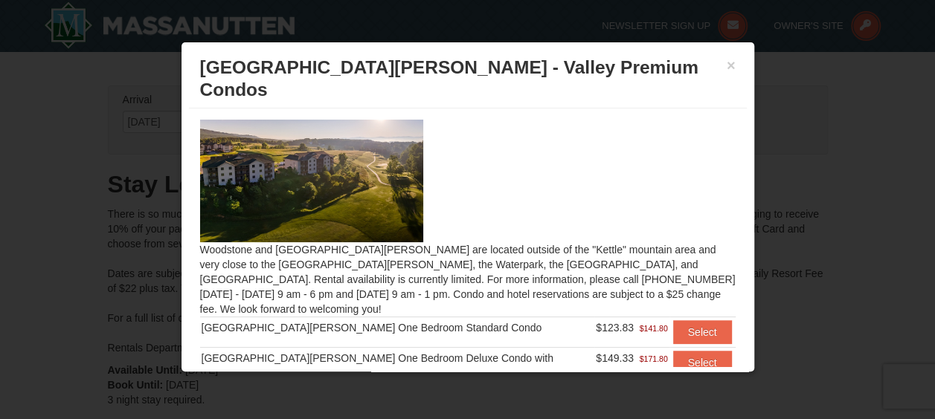
drag, startPoint x: 734, startPoint y: 161, endPoint x: 744, endPoint y: 210, distance: 49.3
click at [744, 210] on div "Woodstone and [GEOGRAPHIC_DATA][PERSON_NAME] are located outside of the "Kettle…" at bounding box center [468, 238] width 558 height 258
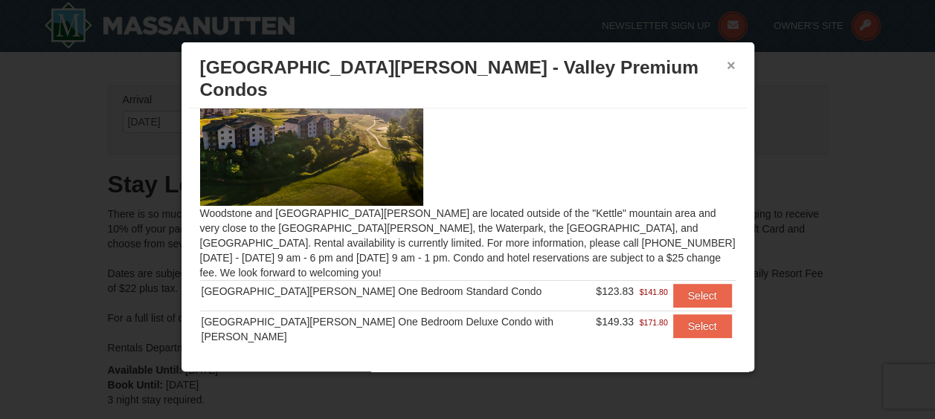
click at [732, 59] on button "×" at bounding box center [730, 65] width 9 height 15
